Goal: Communication & Community: Participate in discussion

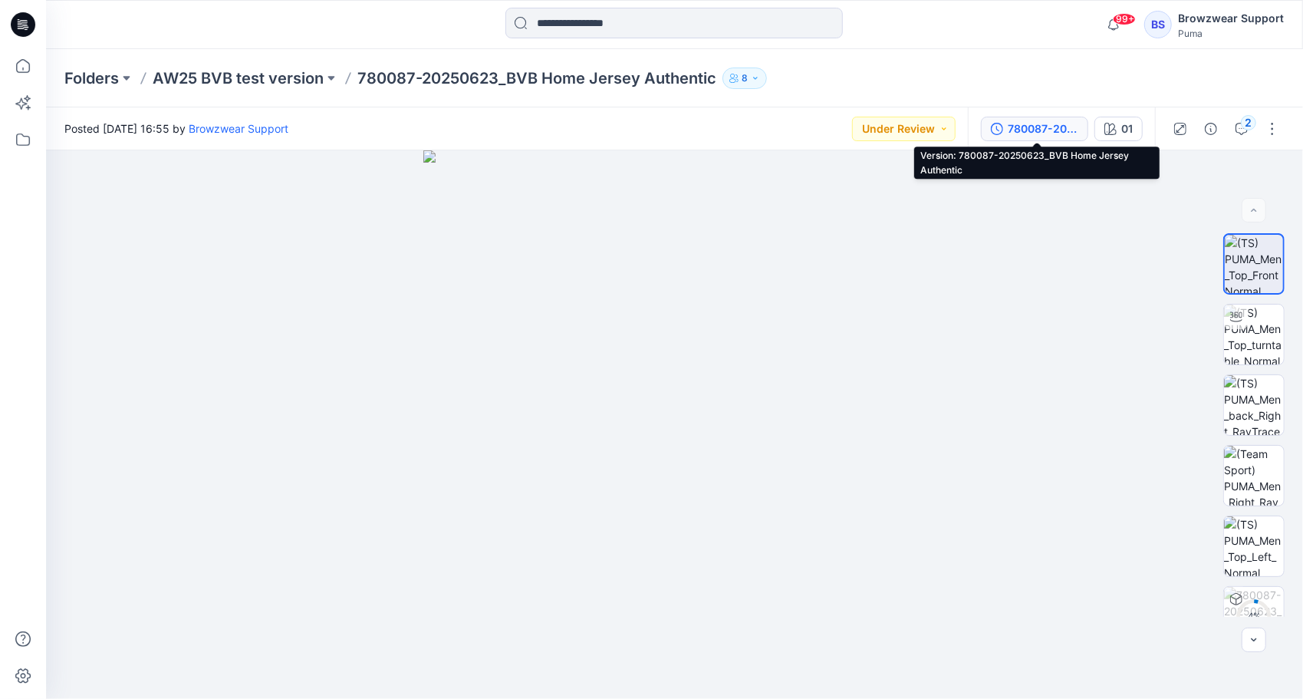
click at [1038, 127] on div "780087-20250623_BVB Home Jersey Authentic" at bounding box center [1043, 128] width 71 height 17
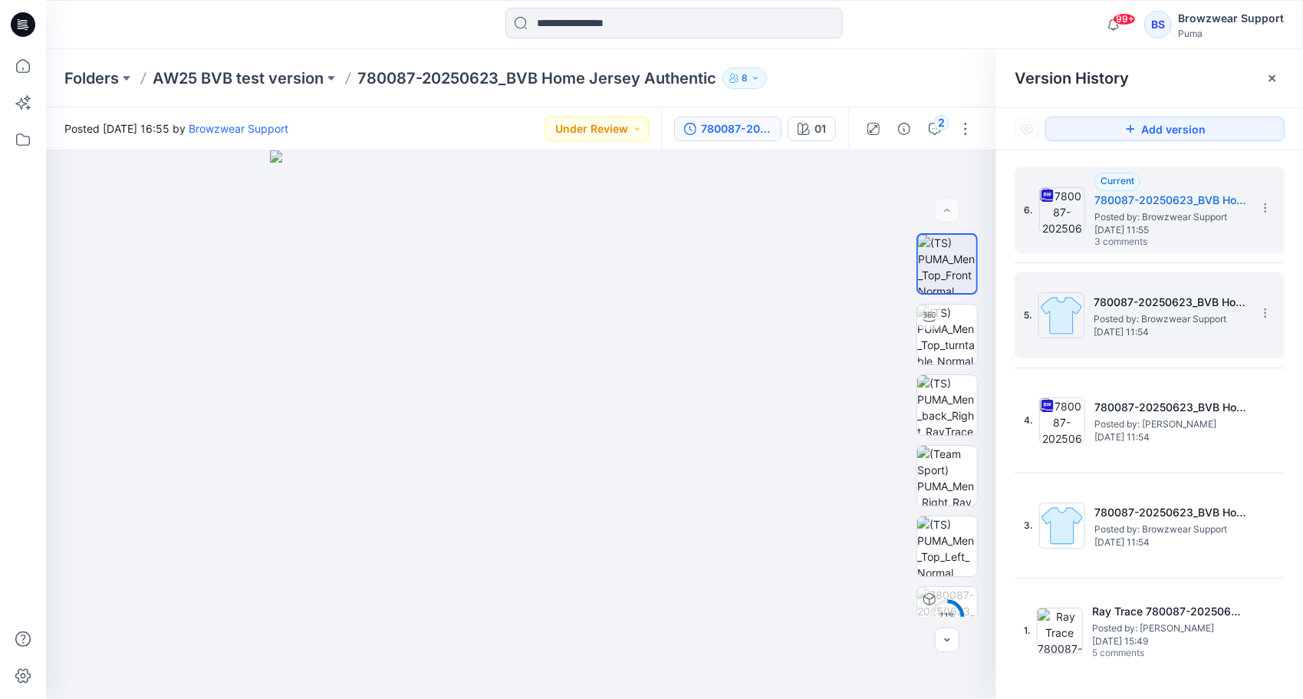
click at [1183, 310] on h5 "780087-20250623_BVB Home Jersey Authentic" at bounding box center [1170, 302] width 153 height 18
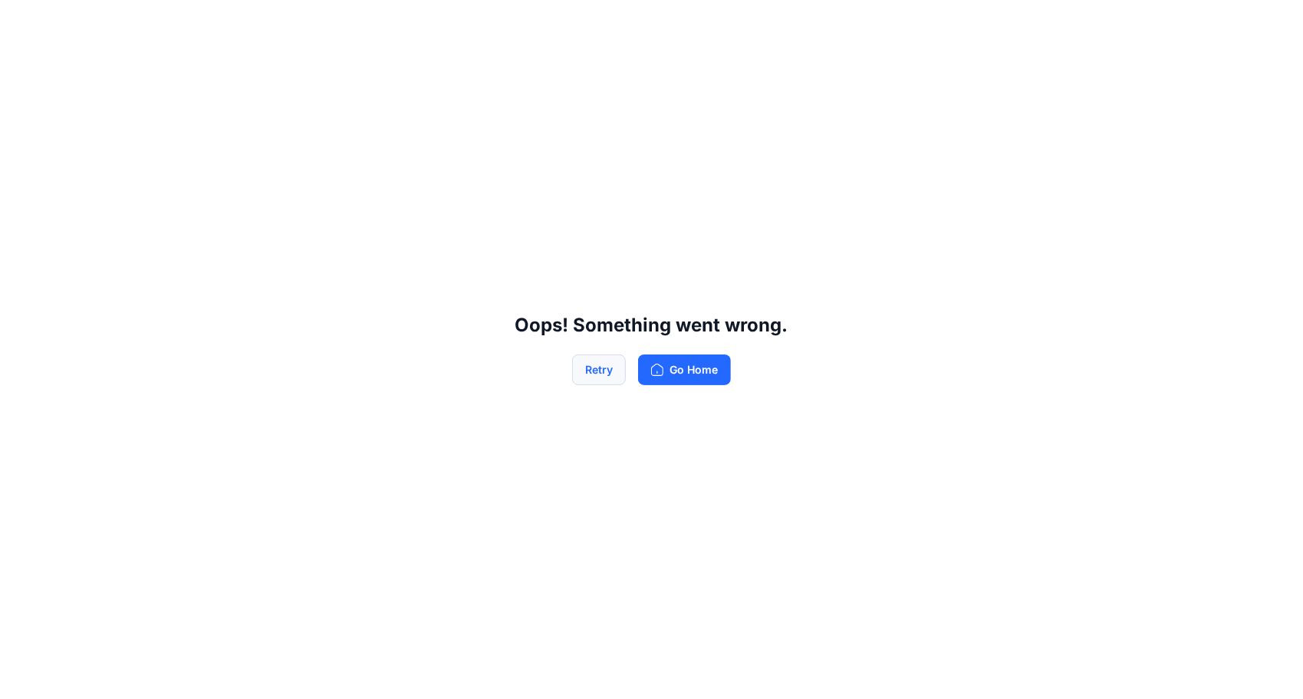
click at [599, 377] on button "Retry" at bounding box center [599, 369] width 54 height 31
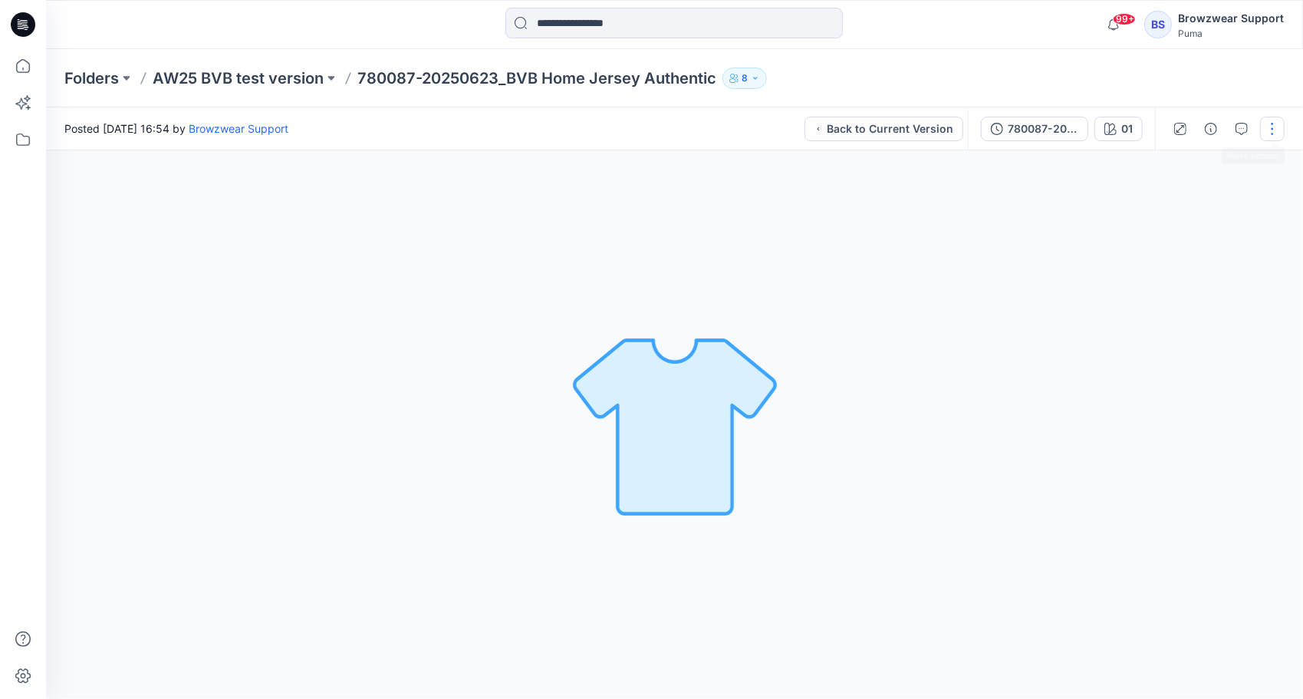
click at [1273, 128] on button "button" at bounding box center [1272, 129] width 25 height 25
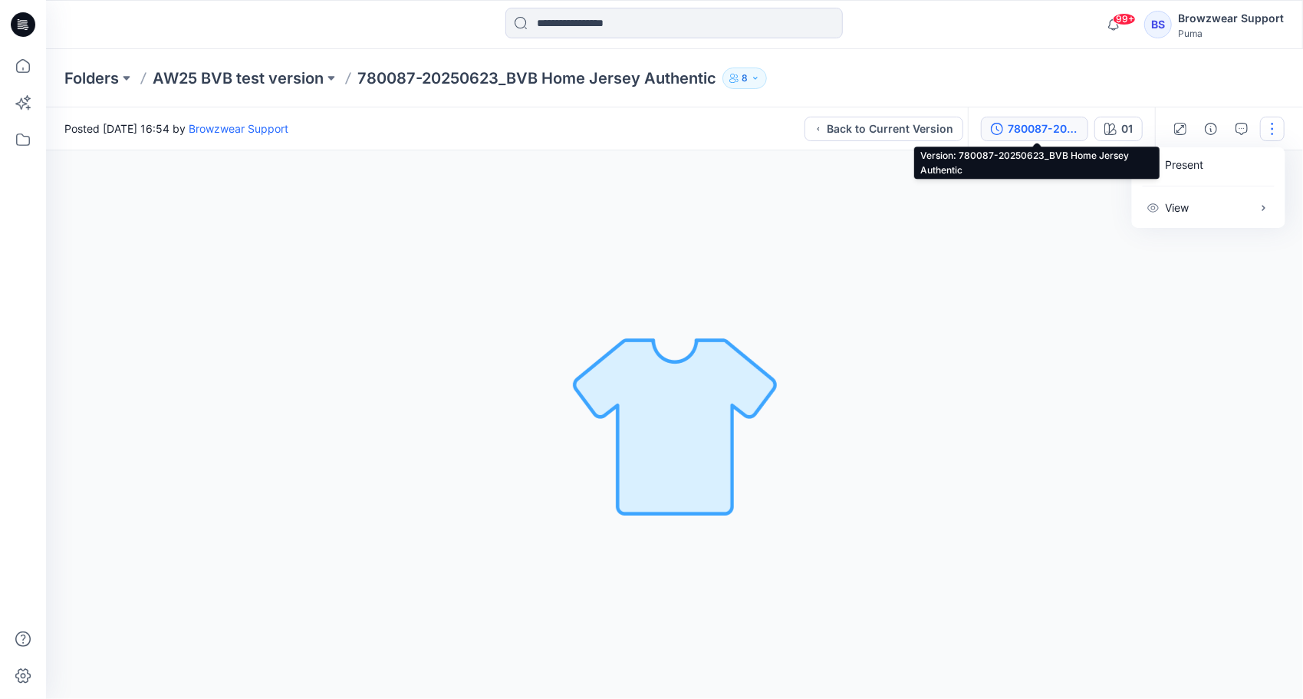
click at [1028, 127] on div "780087-20250623_BVB Home Jersey Authentic" at bounding box center [1043, 128] width 71 height 17
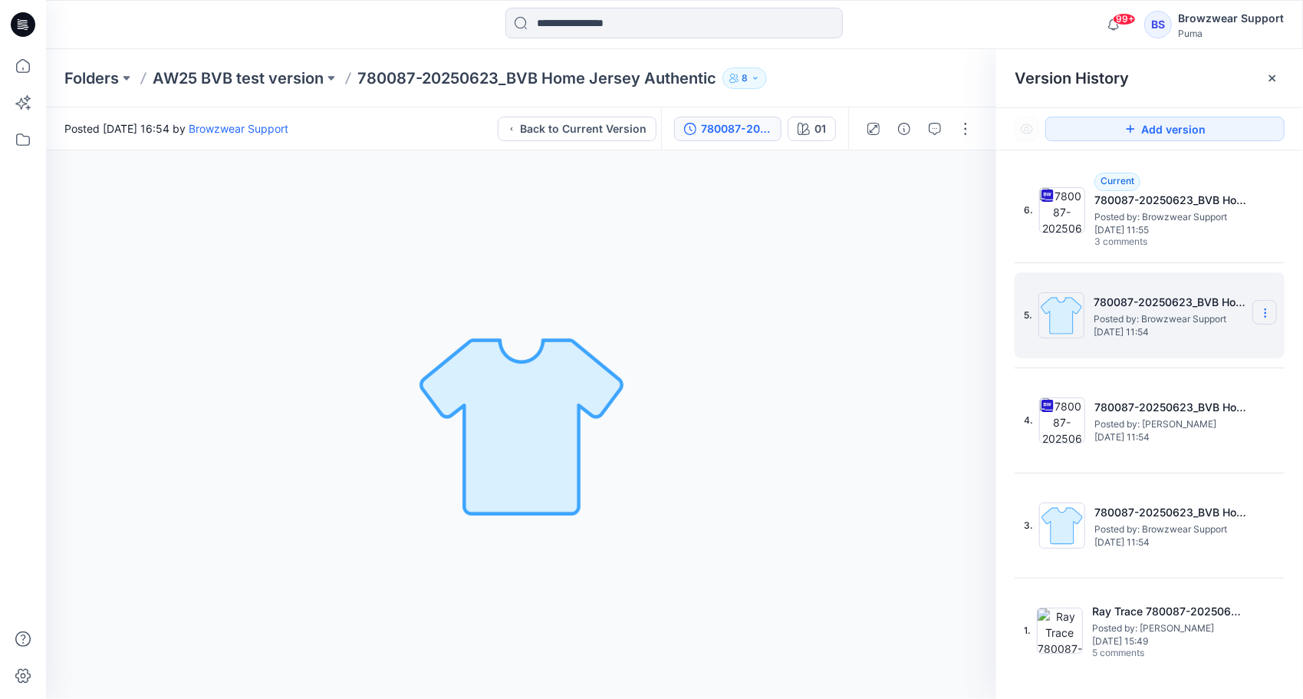
click at [1267, 310] on icon at bounding box center [1265, 313] width 12 height 12
click at [1226, 437] on div "Delete Version" at bounding box center [1183, 441] width 178 height 31
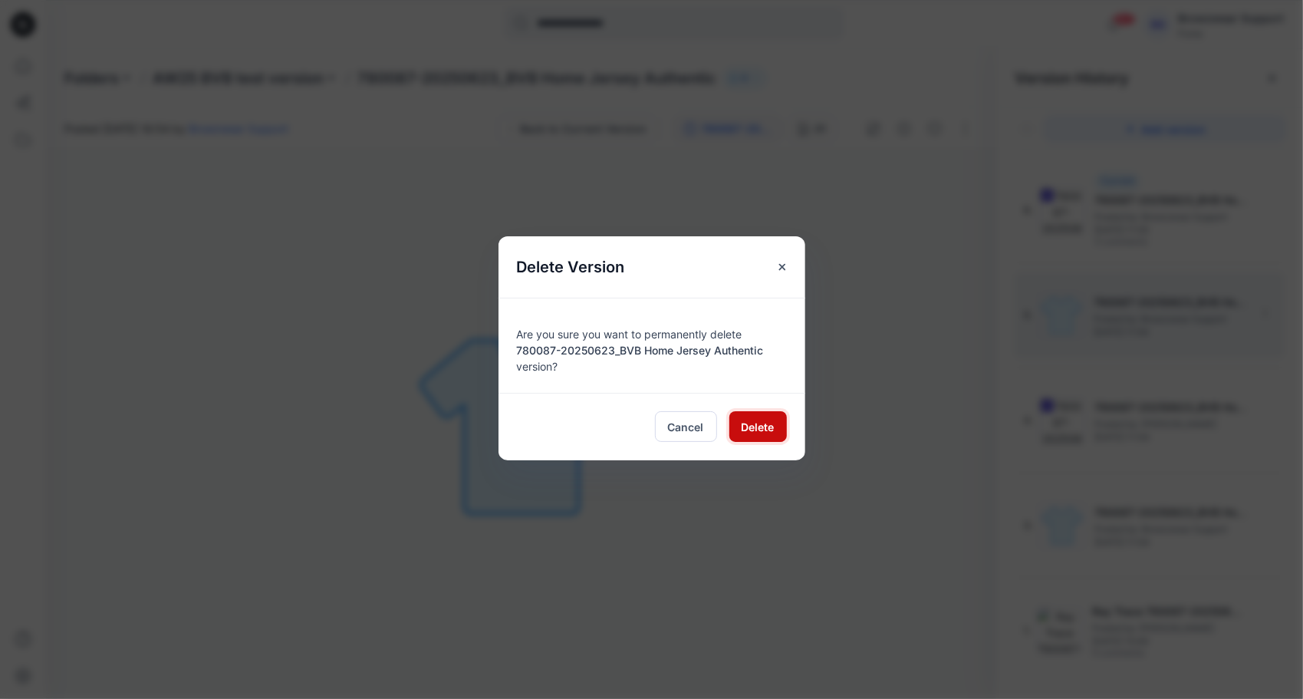
click at [739, 433] on button "Delete" at bounding box center [758, 426] width 58 height 31
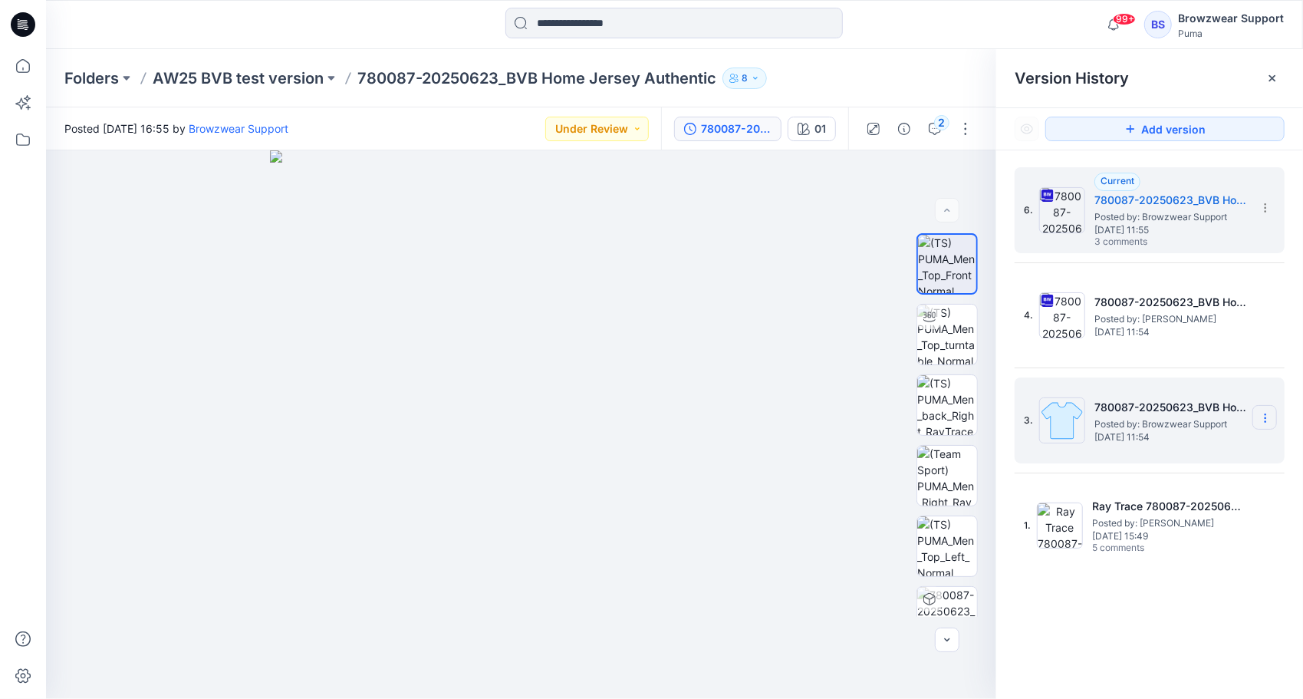
click at [0, 0] on icon at bounding box center [0, 0] width 0 height 0
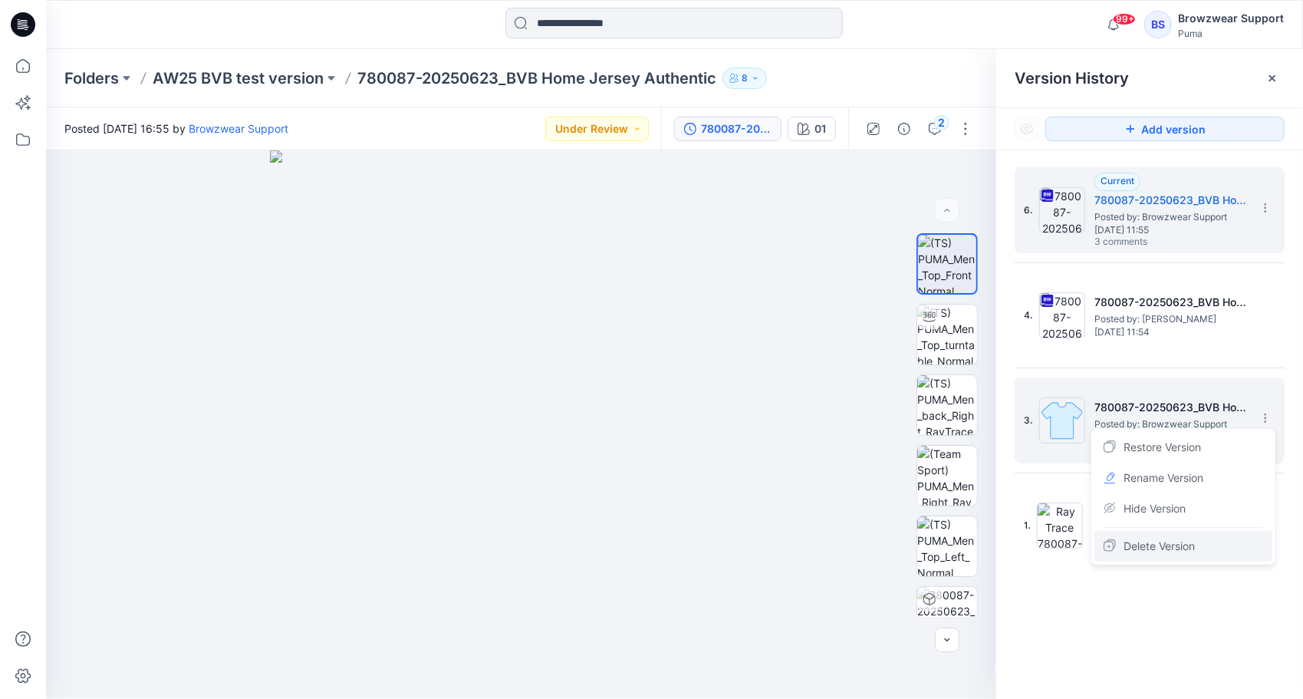
click at [1213, 543] on div "Delete Version" at bounding box center [1183, 546] width 178 height 31
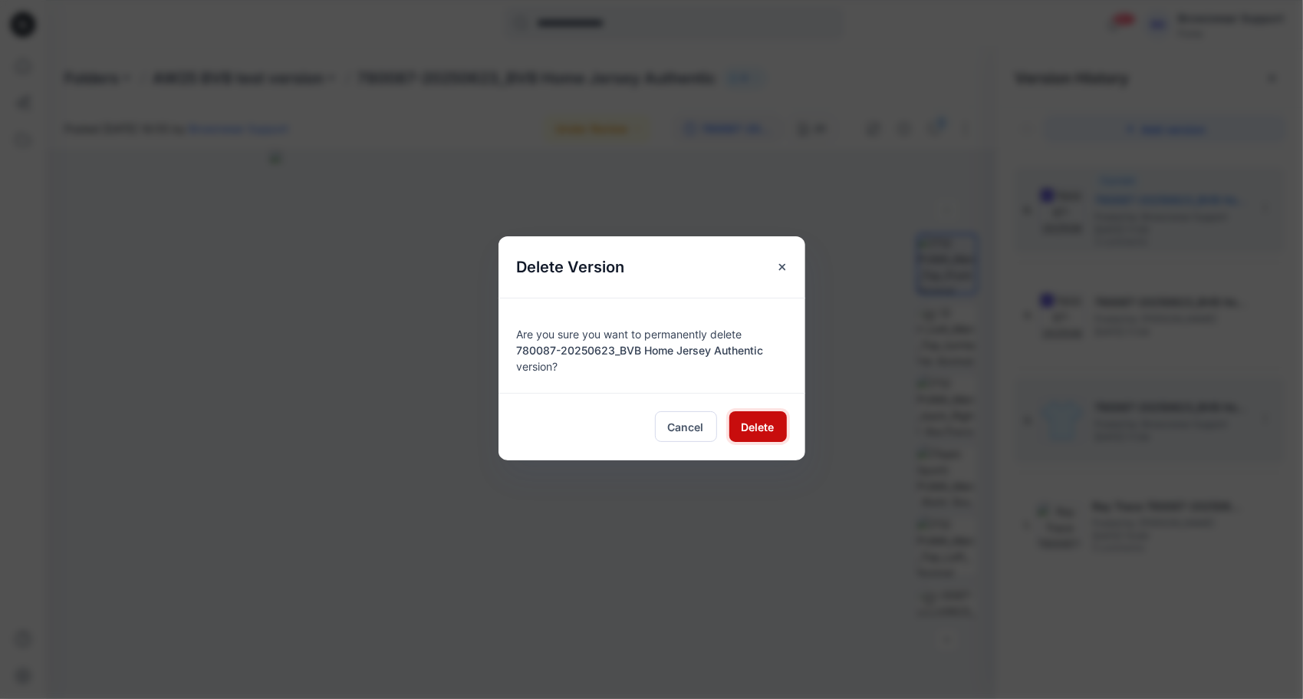
click at [772, 426] on span "Delete" at bounding box center [758, 427] width 33 height 16
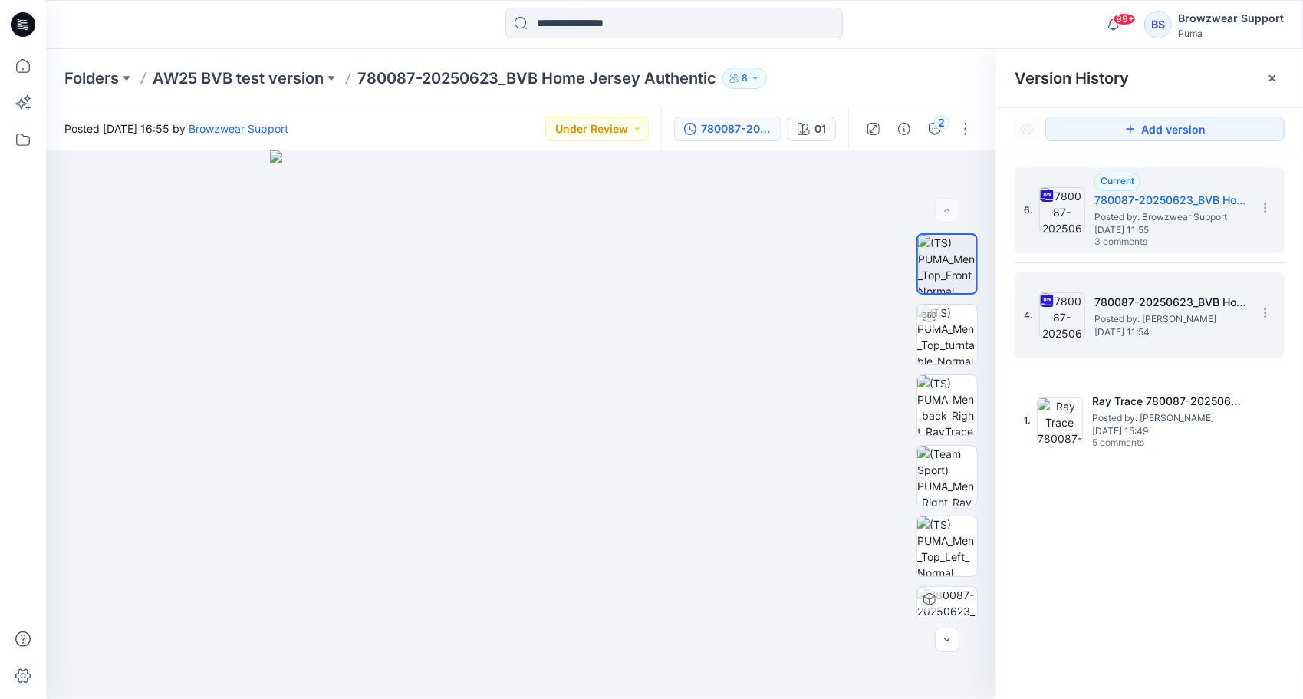
click at [1239, 331] on span "[DATE] 11:54" at bounding box center [1170, 332] width 153 height 11
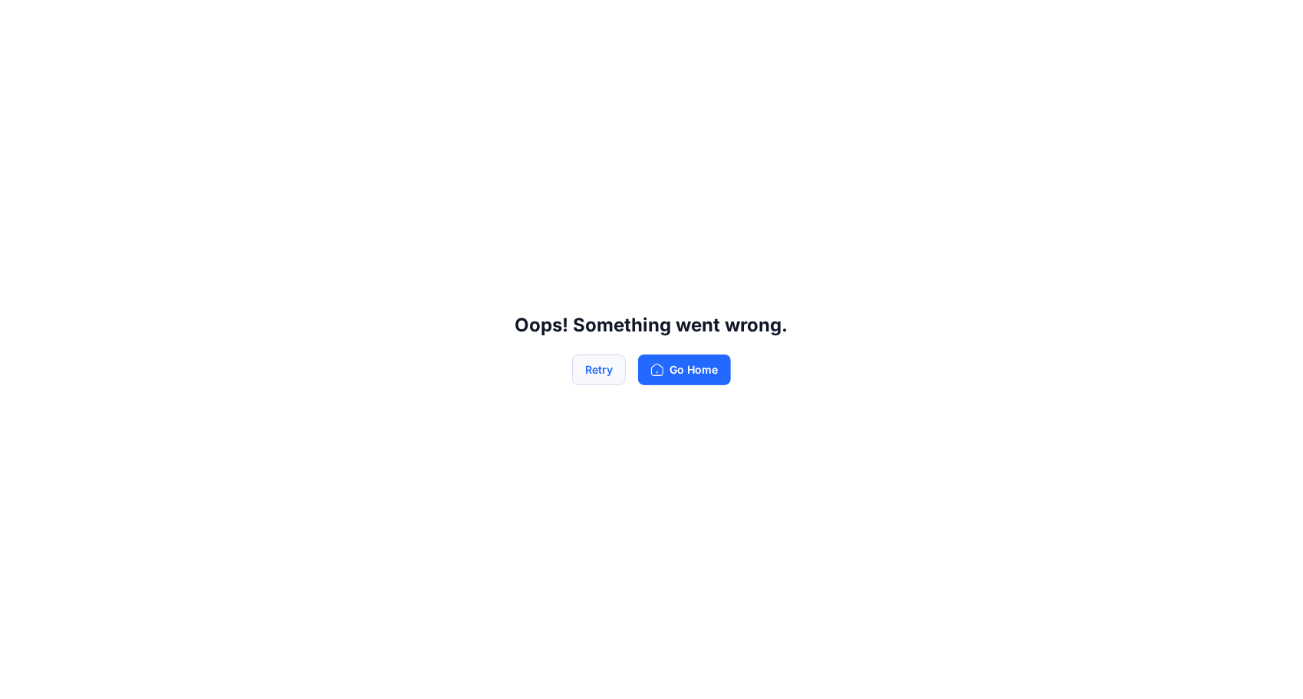
click at [604, 377] on button "Retry" at bounding box center [599, 369] width 54 height 31
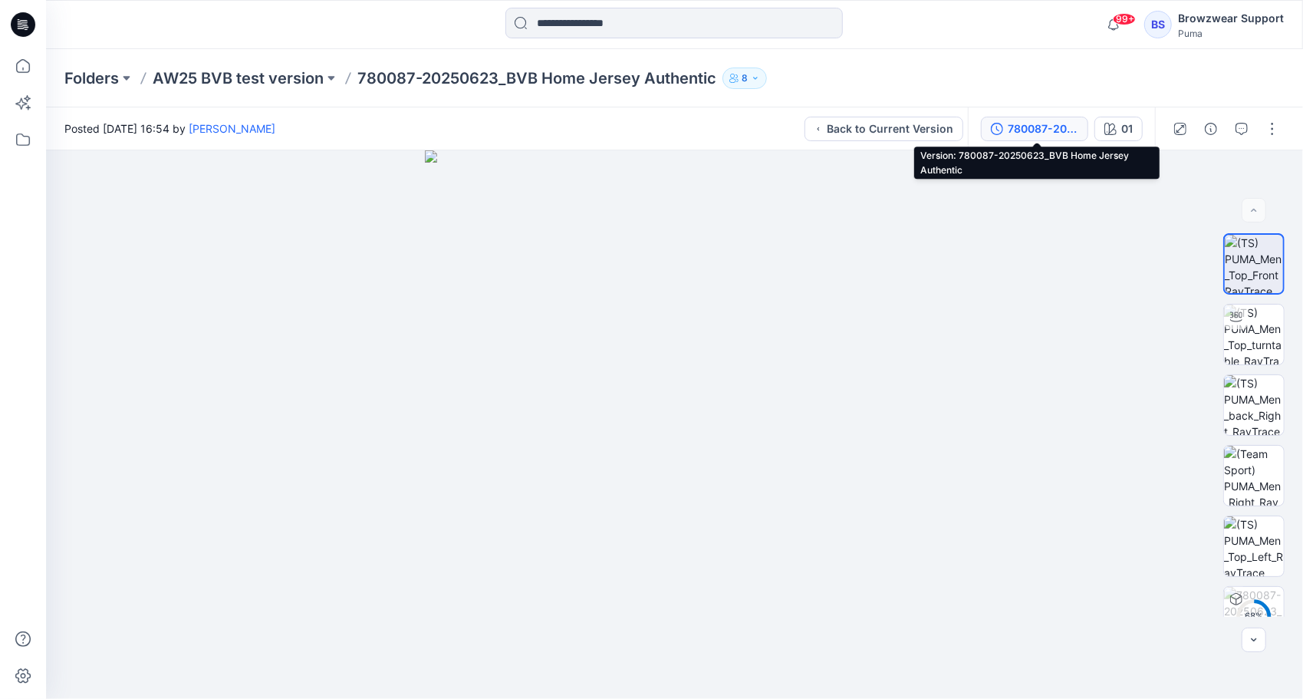
click at [1045, 130] on div "780087-20250623_BVB Home Jersey Authentic" at bounding box center [1043, 128] width 71 height 17
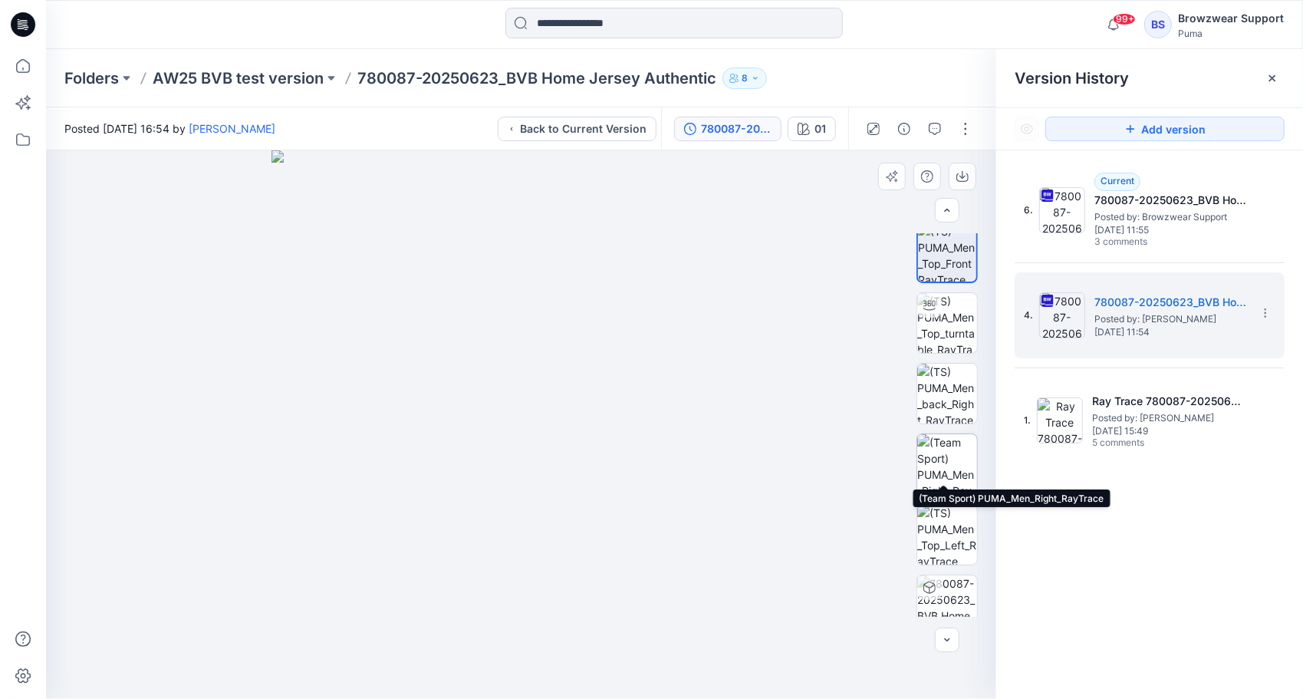
scroll to position [31, 0]
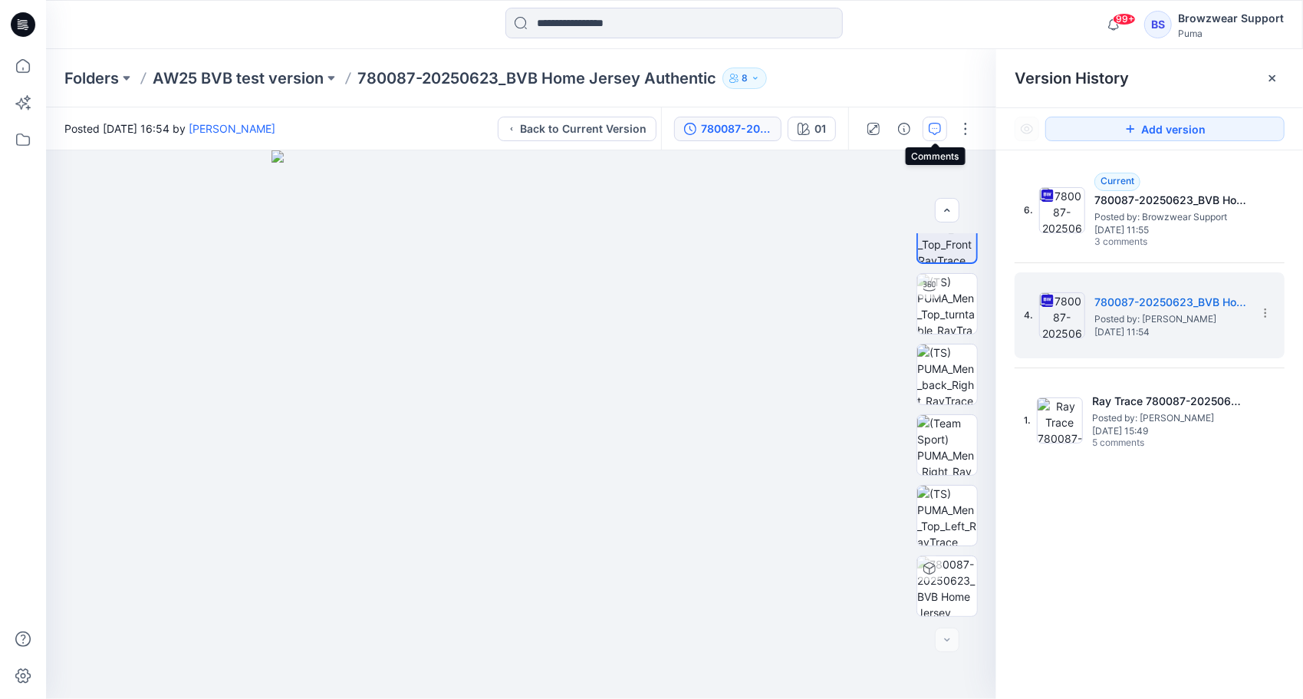
click at [936, 123] on icon "button" at bounding box center [935, 129] width 12 height 12
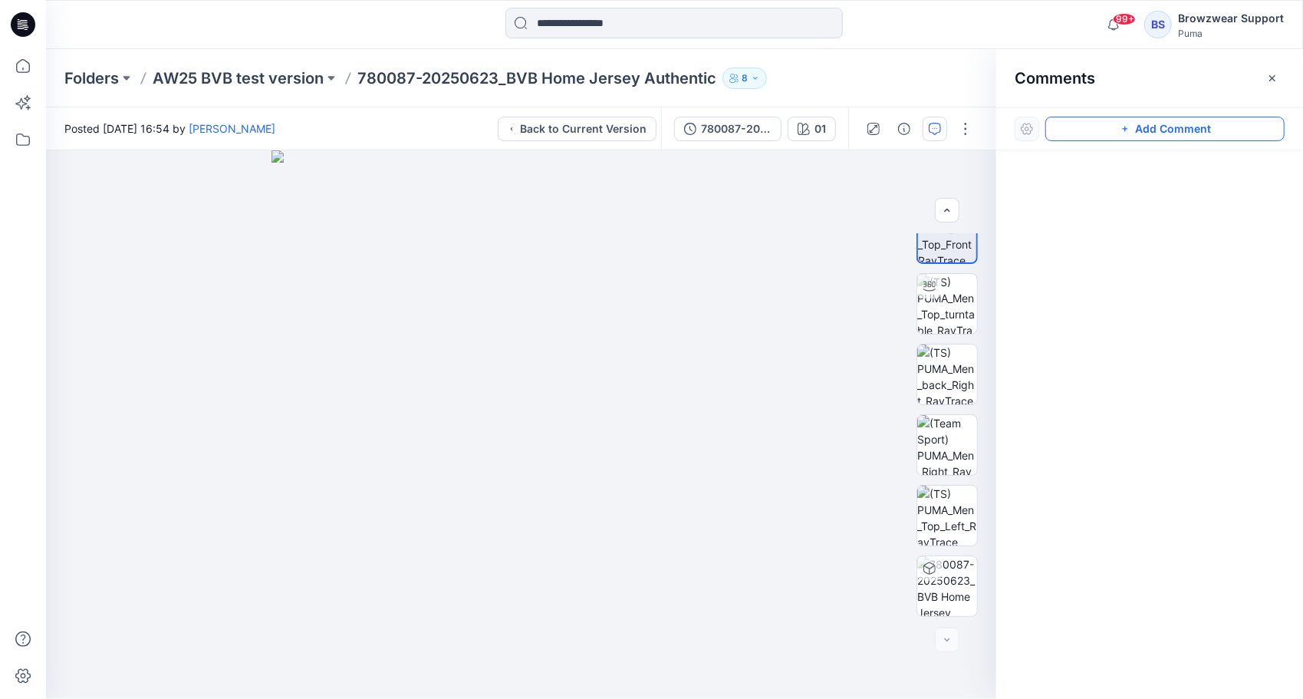
click at [1192, 135] on button "Add Comment" at bounding box center [1164, 129] width 239 height 25
click at [731, 222] on div "1" at bounding box center [521, 424] width 950 height 548
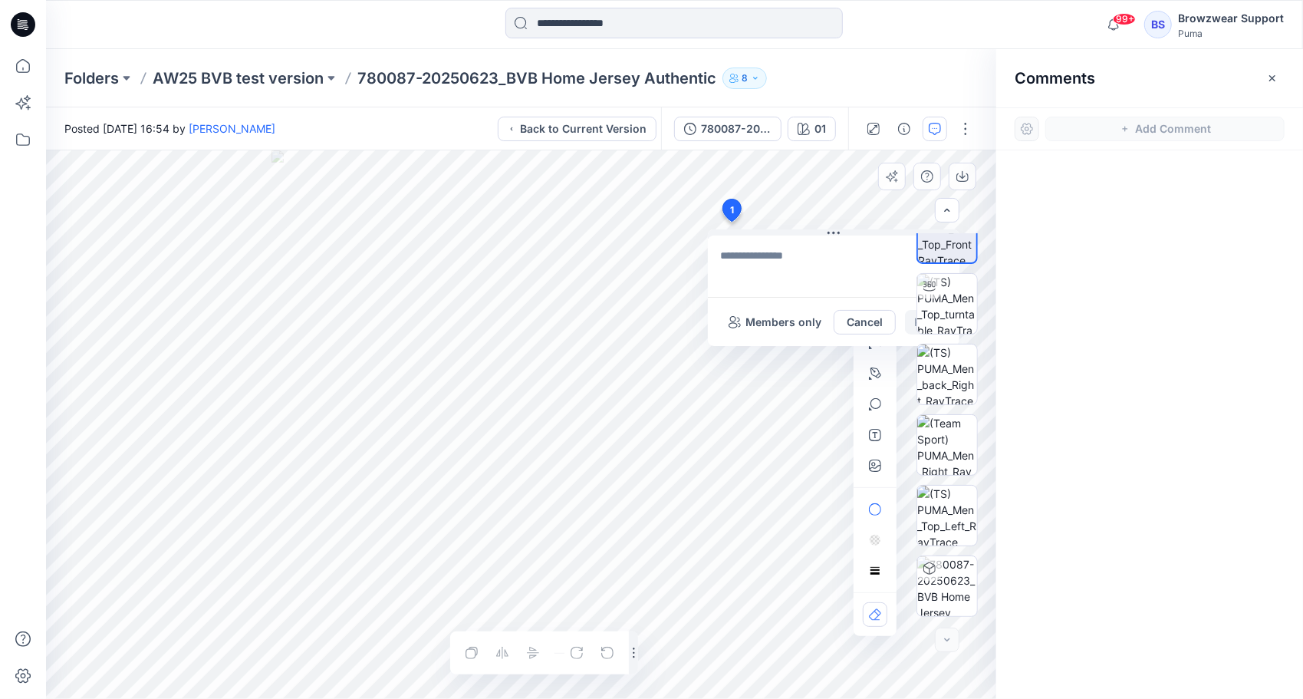
type textarea "*"
click at [777, 432] on p "[PERSON_NAME]" at bounding box center [820, 429] width 115 height 18
click at [797, 255] on textarea "**********" at bounding box center [834, 265] width 252 height 61
type textarea "**********"
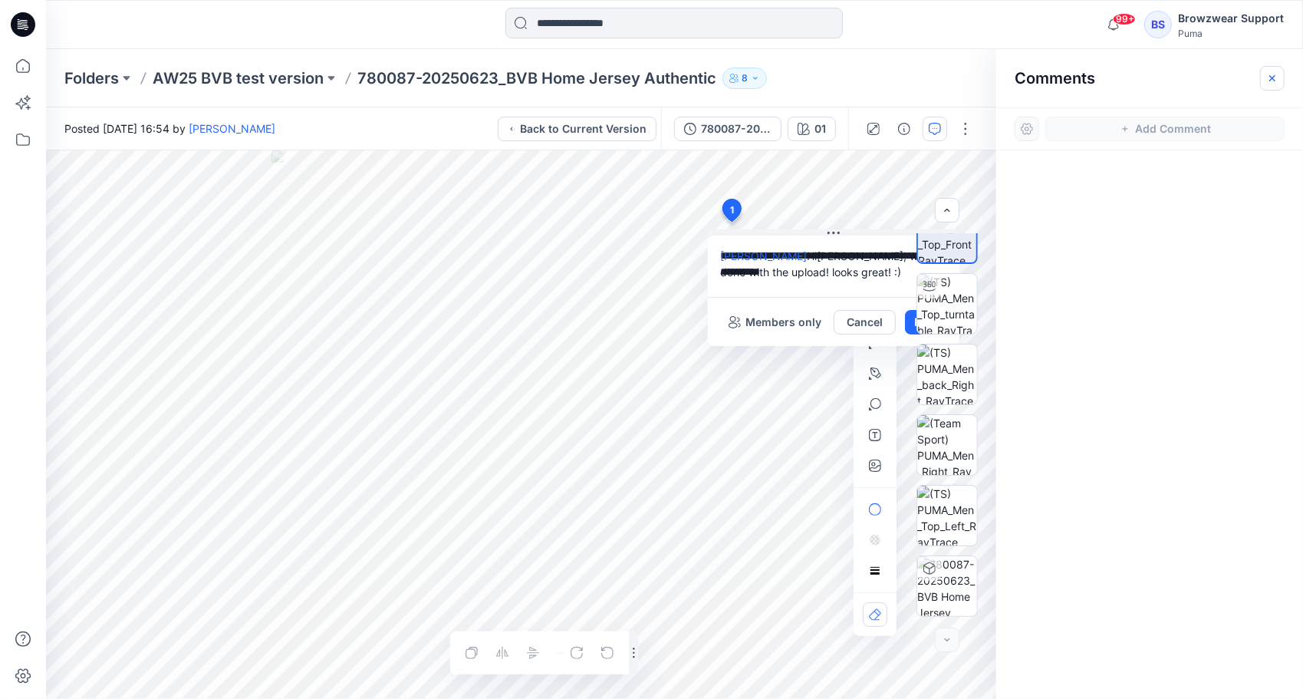
click at [1275, 76] on icon "button" at bounding box center [1272, 78] width 12 height 12
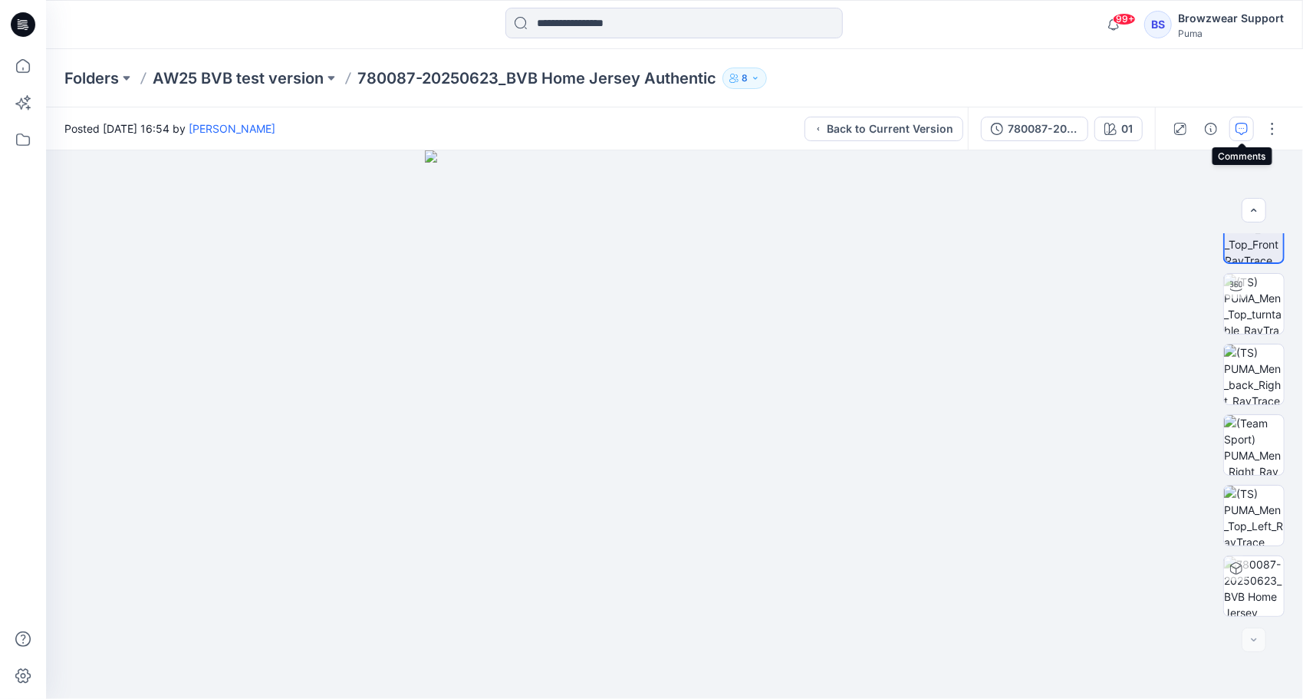
click at [1237, 129] on icon "button" at bounding box center [1242, 129] width 12 height 12
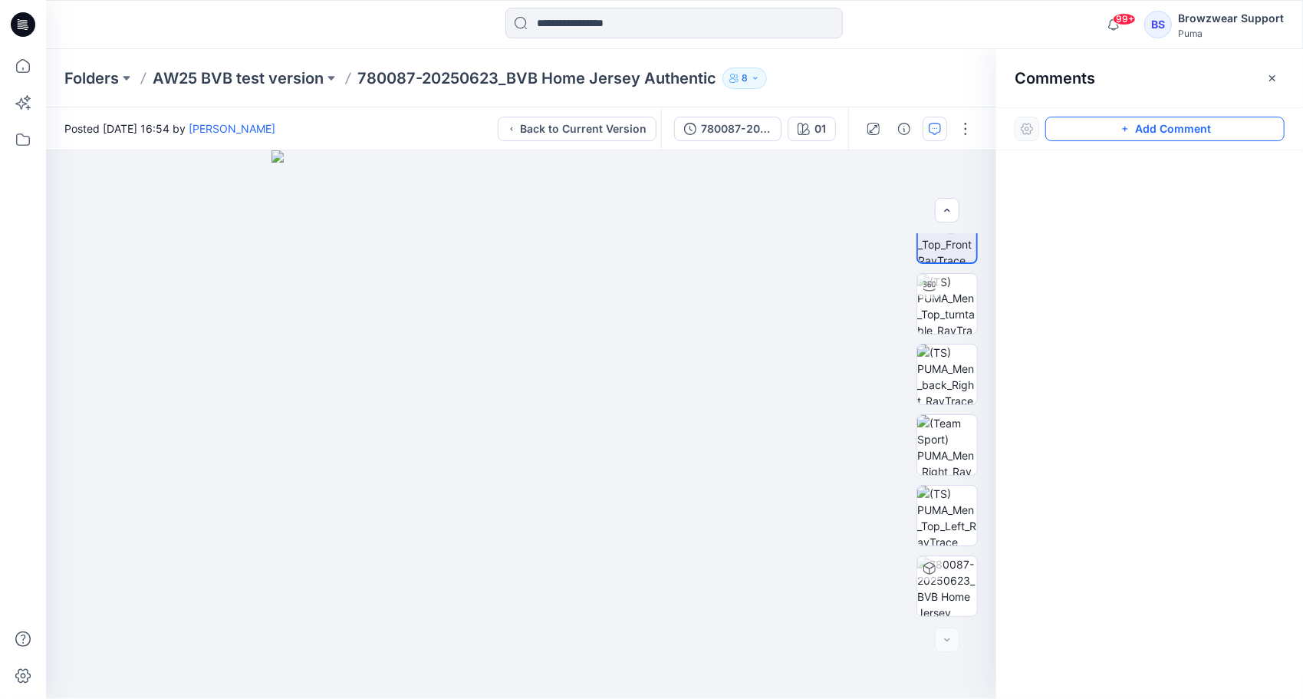
click at [1172, 130] on button "Add Comment" at bounding box center [1164, 129] width 239 height 25
click at [752, 240] on div "1" at bounding box center [521, 424] width 950 height 548
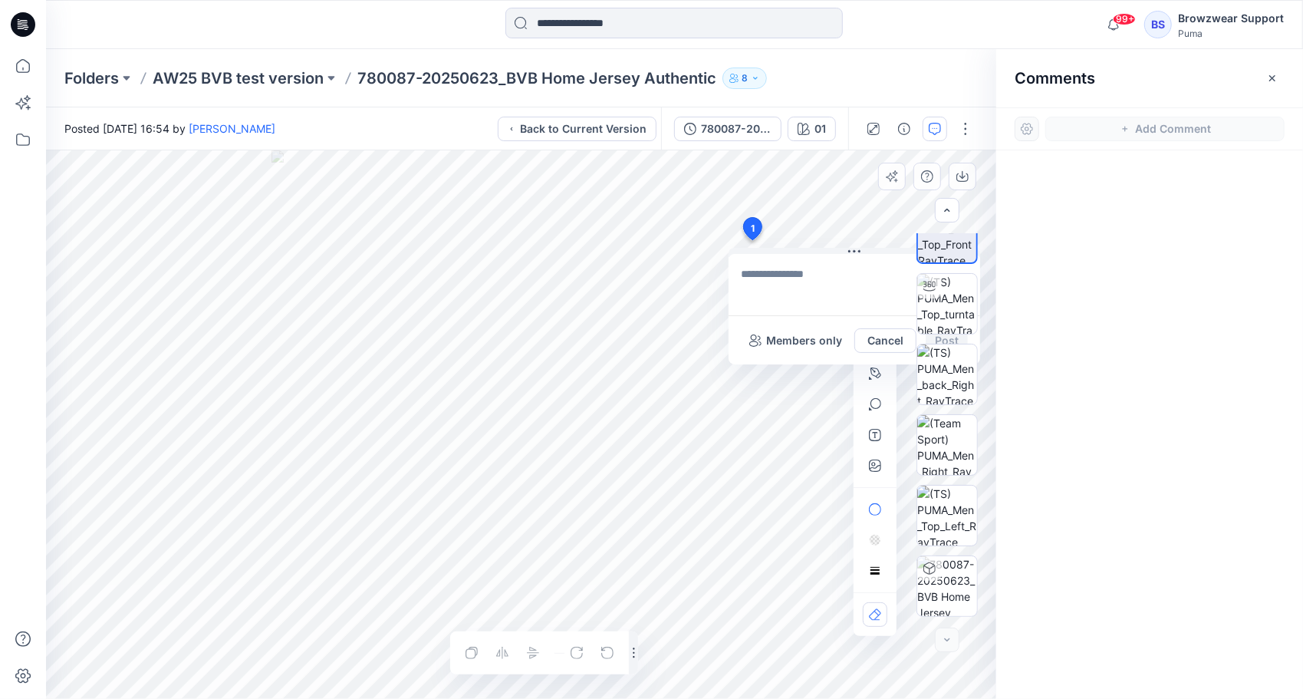
click at [718, 276] on div "1 Members only Cancel Post Layer 1" at bounding box center [521, 424] width 950 height 548
drag, startPoint x: 853, startPoint y: 250, endPoint x: 759, endPoint y: 261, distance: 94.9
click at [759, 261] on icon at bounding box center [760, 262] width 12 height 12
click at [735, 281] on textarea at bounding box center [760, 295] width 252 height 61
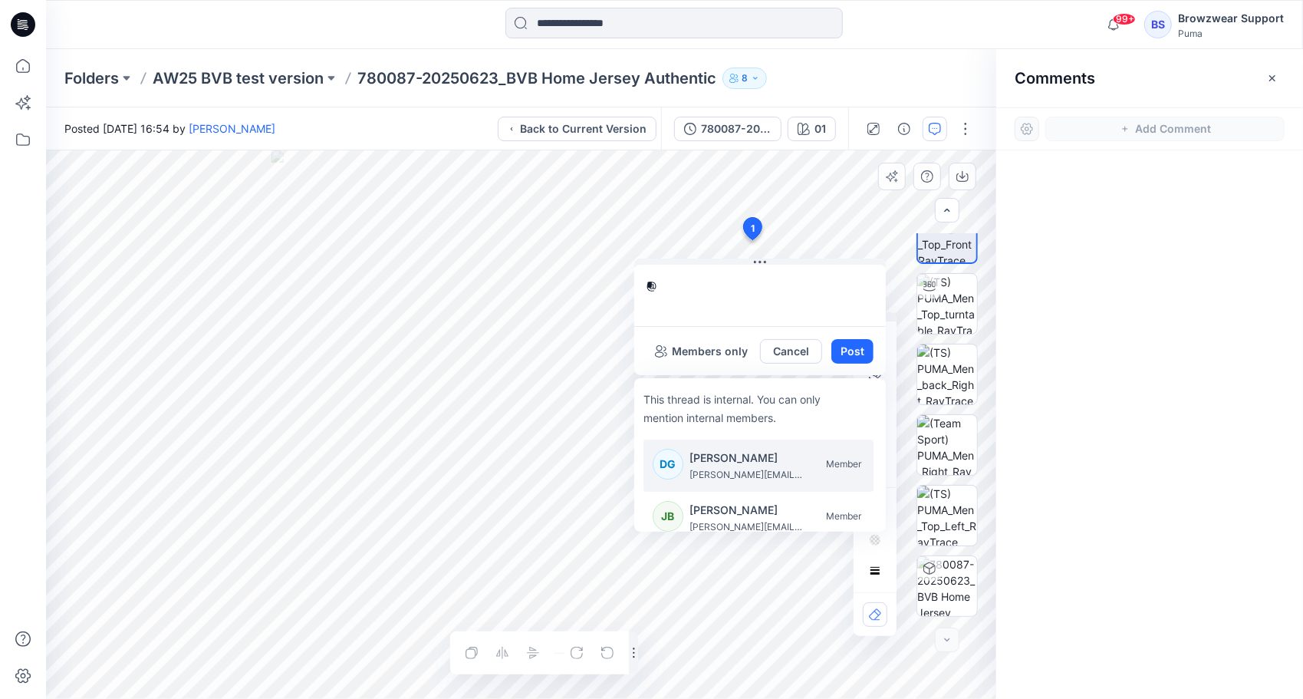
click at [730, 462] on p "[PERSON_NAME]" at bounding box center [746, 458] width 115 height 18
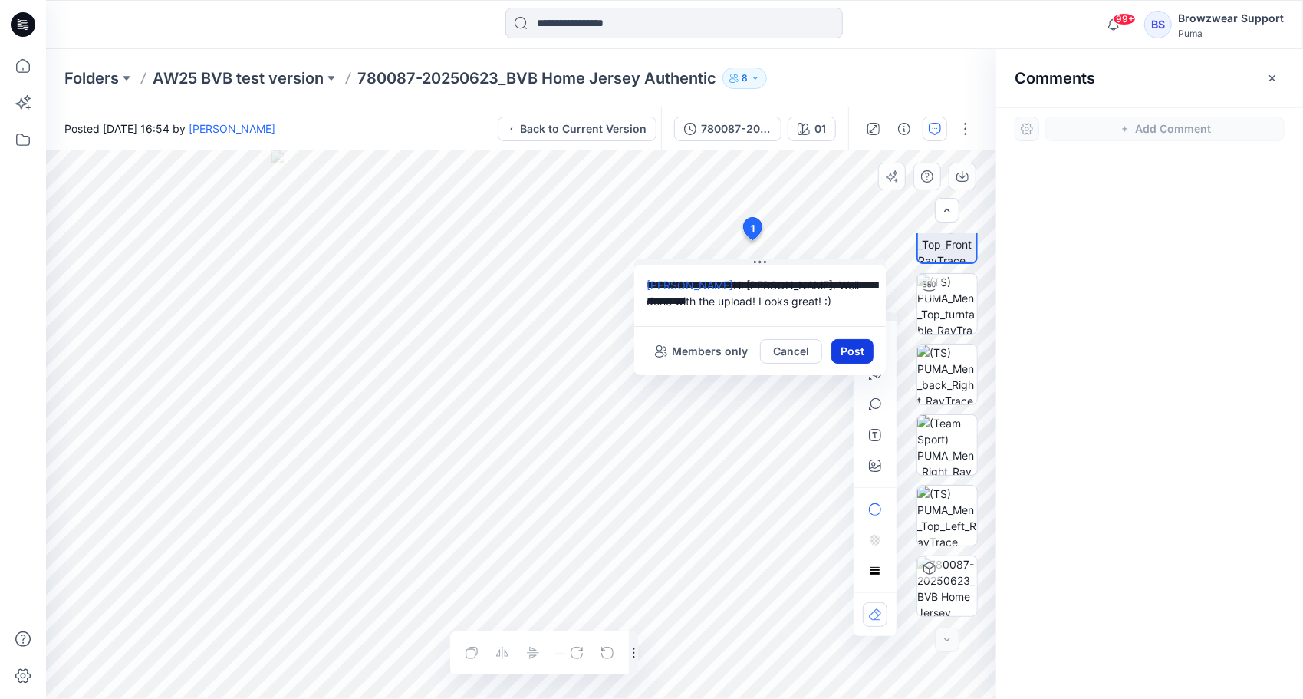
type textarea "**********"
click at [851, 353] on button "Post" at bounding box center [852, 351] width 42 height 25
